Goal: Find specific page/section: Find specific page/section

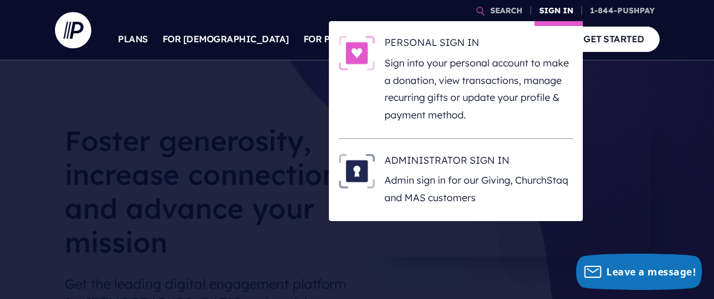
click at [556, 9] on link "SIGN IN" at bounding box center [556, 10] width 44 height 21
click at [551, 8] on link "SIGN IN" at bounding box center [556, 10] width 44 height 21
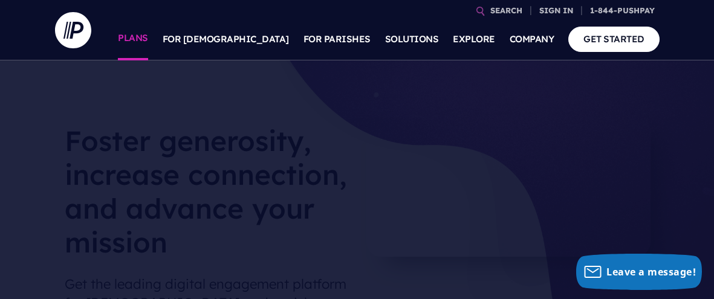
click at [148, 35] on link "PLANS" at bounding box center [133, 39] width 30 height 42
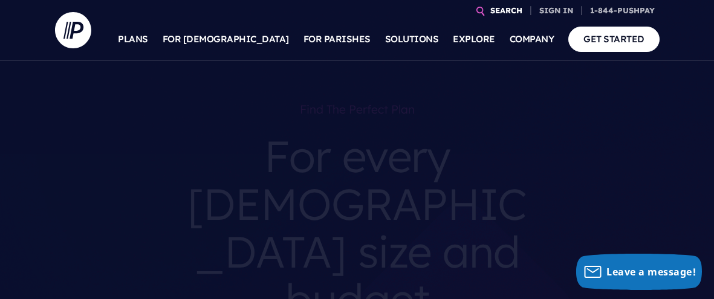
click at [509, 9] on link "SEARCH" at bounding box center [506, 10] width 42 height 21
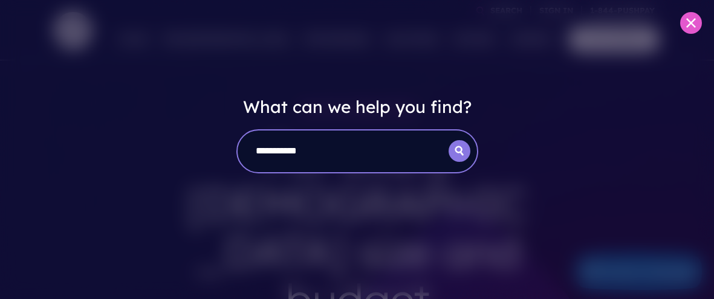
type input "**********"
click at [459, 154] on icon "submit" at bounding box center [460, 151] width 22 height 10
